Goal: Transaction & Acquisition: Book appointment/travel/reservation

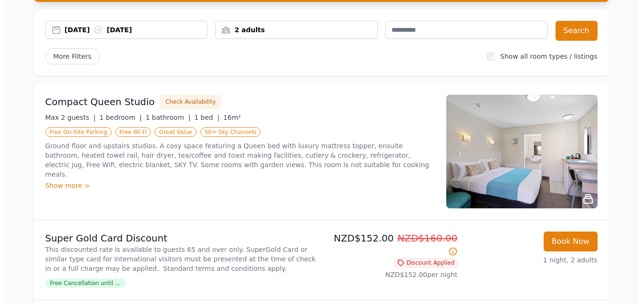
scroll to position [142, 0]
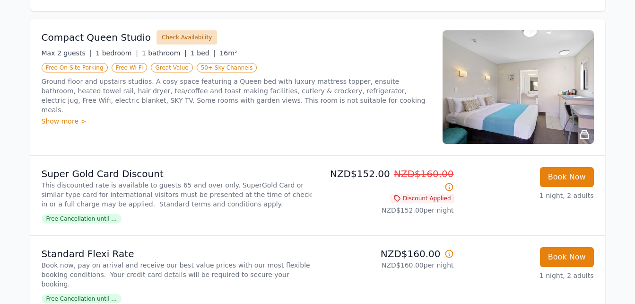
click at [178, 35] on button "Check Availability" at bounding box center [186, 37] width 61 height 14
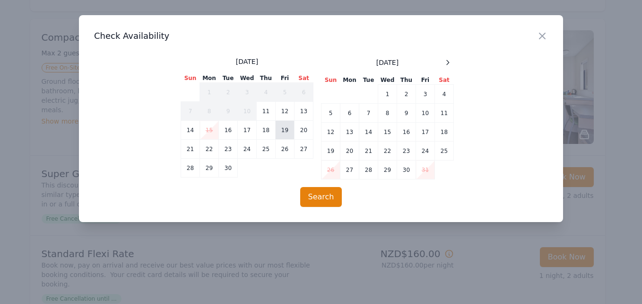
click at [281, 131] on td "19" at bounding box center [285, 130] width 19 height 19
click at [299, 128] on td "20" at bounding box center [304, 130] width 19 height 19
click at [325, 193] on button "Search" at bounding box center [321, 197] width 42 height 20
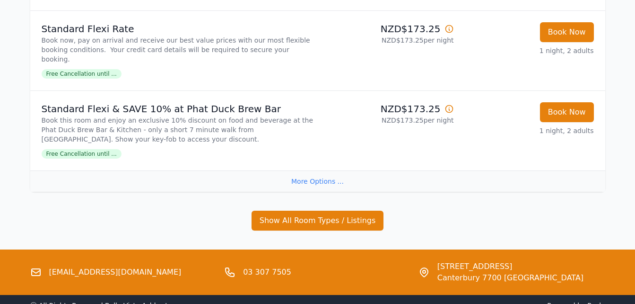
scroll to position [1040, 0]
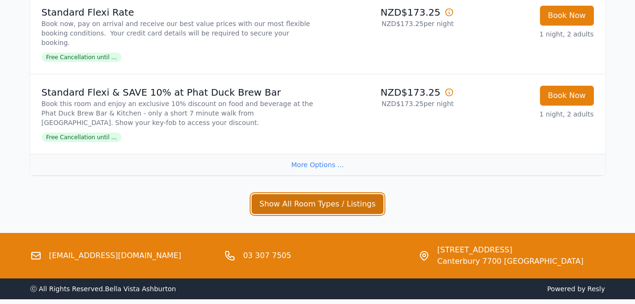
click at [327, 203] on button "Show All Room Types / Listings" at bounding box center [318, 204] width 132 height 20
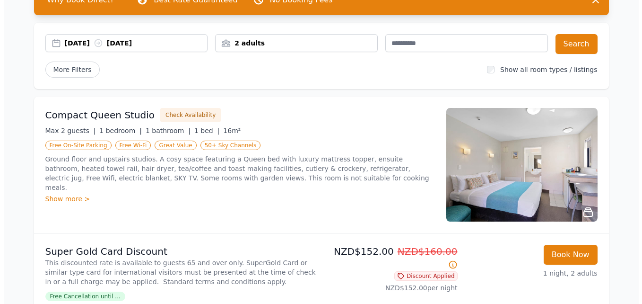
scroll to position [47, 0]
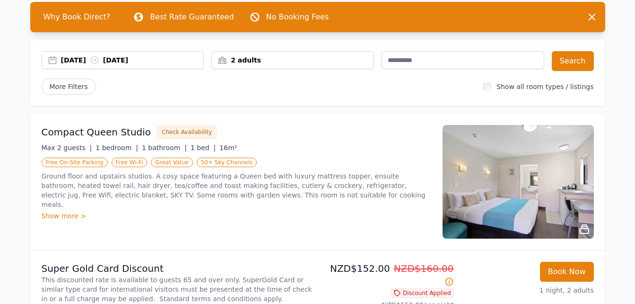
click at [48, 211] on div "Show more >" at bounding box center [237, 215] width 390 height 9
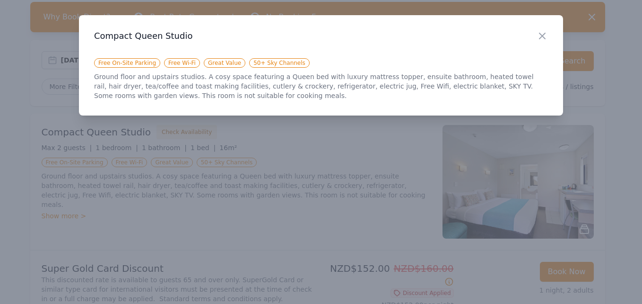
click at [534, 34] on h3 "Compact Queen Studio" at bounding box center [321, 35] width 454 height 11
click at [539, 34] on icon "button" at bounding box center [542, 35] width 11 height 11
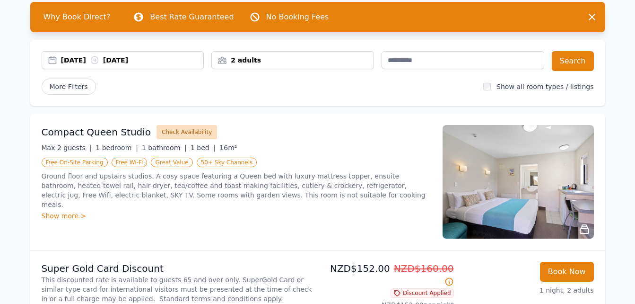
click at [166, 134] on button "Check Availability" at bounding box center [186, 132] width 61 height 14
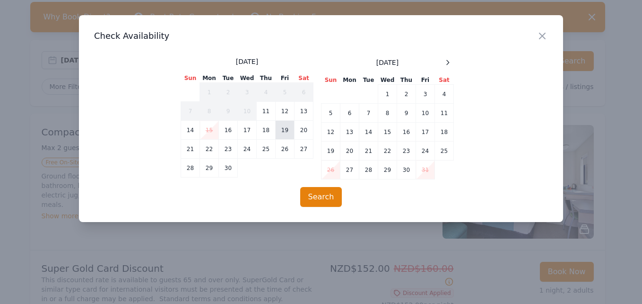
click at [284, 132] on td "19" at bounding box center [285, 130] width 19 height 19
click at [297, 129] on td "20" at bounding box center [304, 130] width 19 height 19
click at [313, 200] on button "Search" at bounding box center [321, 197] width 42 height 20
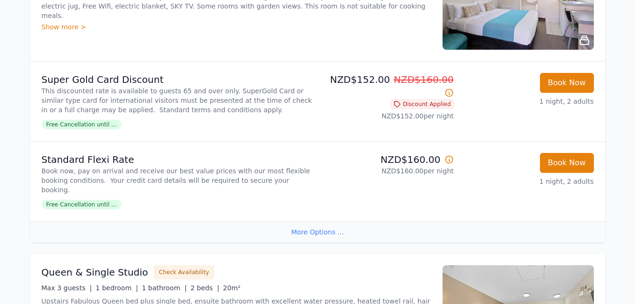
scroll to position [236, 0]
click at [323, 230] on div "More Options ..." at bounding box center [317, 230] width 575 height 21
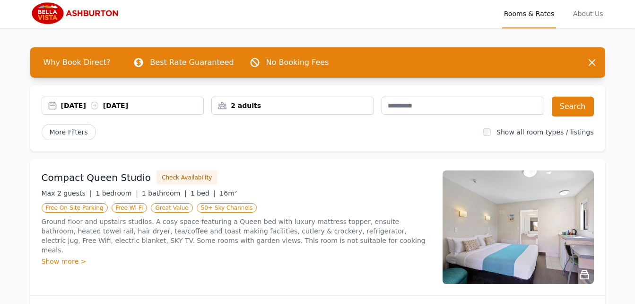
scroll to position [0, 0]
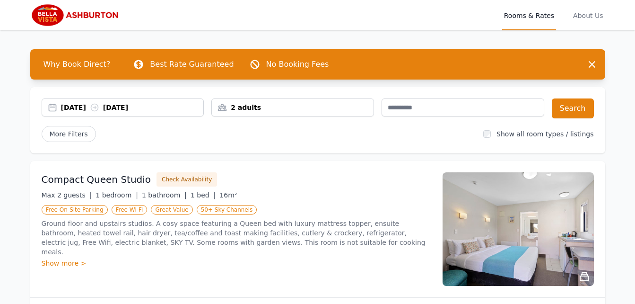
click at [57, 16] on img at bounding box center [75, 15] width 91 height 23
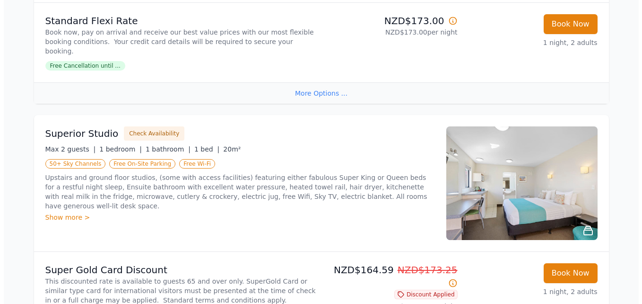
scroll to position [709, 0]
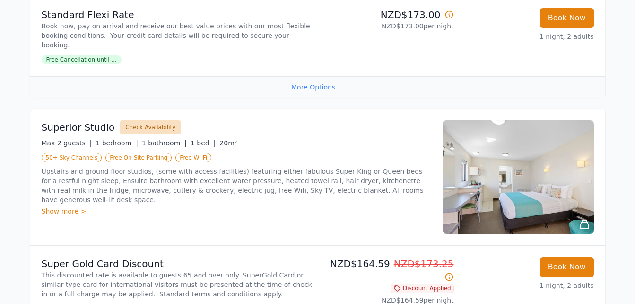
click at [130, 127] on button "Check Availability" at bounding box center [150, 127] width 61 height 14
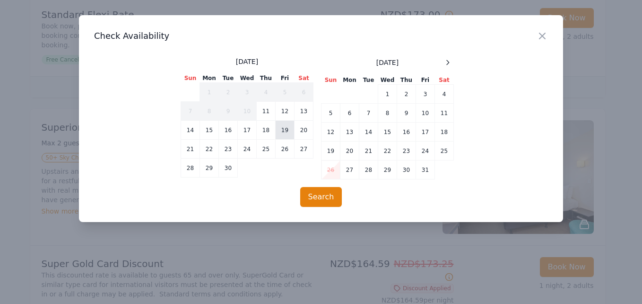
click at [285, 130] on td "19" at bounding box center [285, 130] width 19 height 19
click at [304, 127] on td "20" at bounding box center [304, 130] width 19 height 19
click at [324, 191] on button "Search" at bounding box center [321, 197] width 42 height 20
